Goal: Navigation & Orientation: Find specific page/section

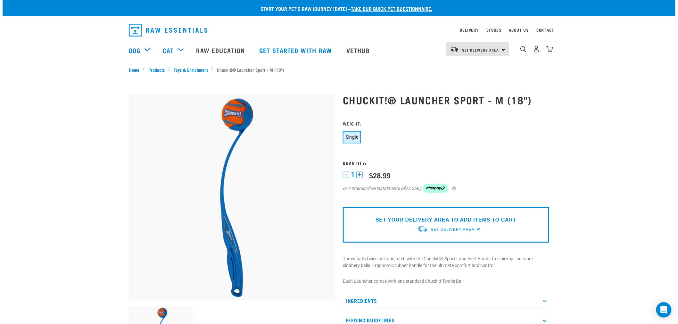
click at [610, 180] on div "Start your pet’s raw journey today – take our quick pet questionnaire. Delivery…" at bounding box center [339, 259] width 673 height 519
click at [186, 69] on link "Toys & Enrichment" at bounding box center [190, 69] width 41 height 7
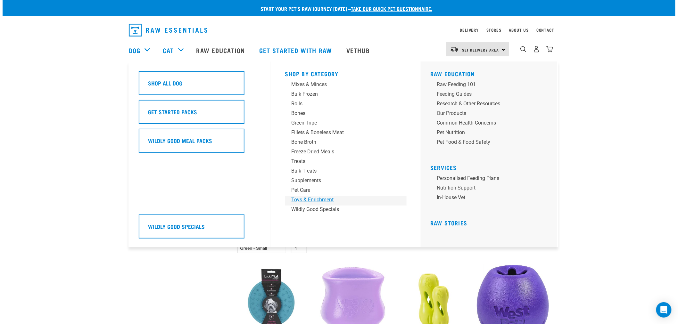
click at [309, 199] on div "Toys & Enrichment" at bounding box center [342, 200] width 100 height 8
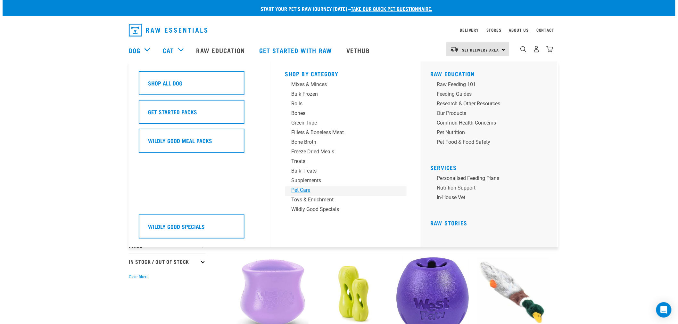
click at [315, 188] on div "Pet Care" at bounding box center [342, 191] width 100 height 8
